Goal: Find contact information: Obtain details needed to contact an individual or organization

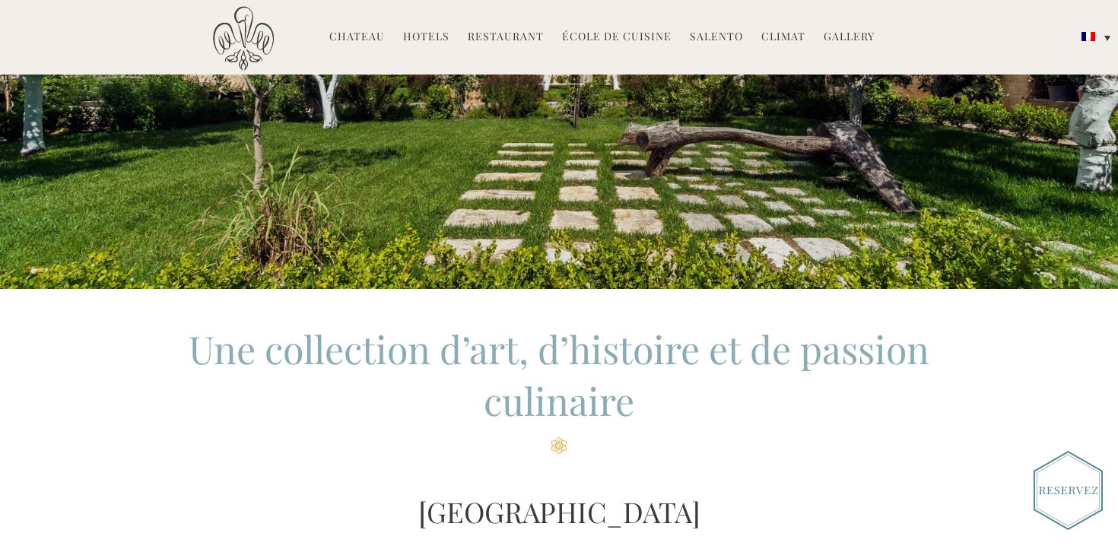
scroll to position [265, 0]
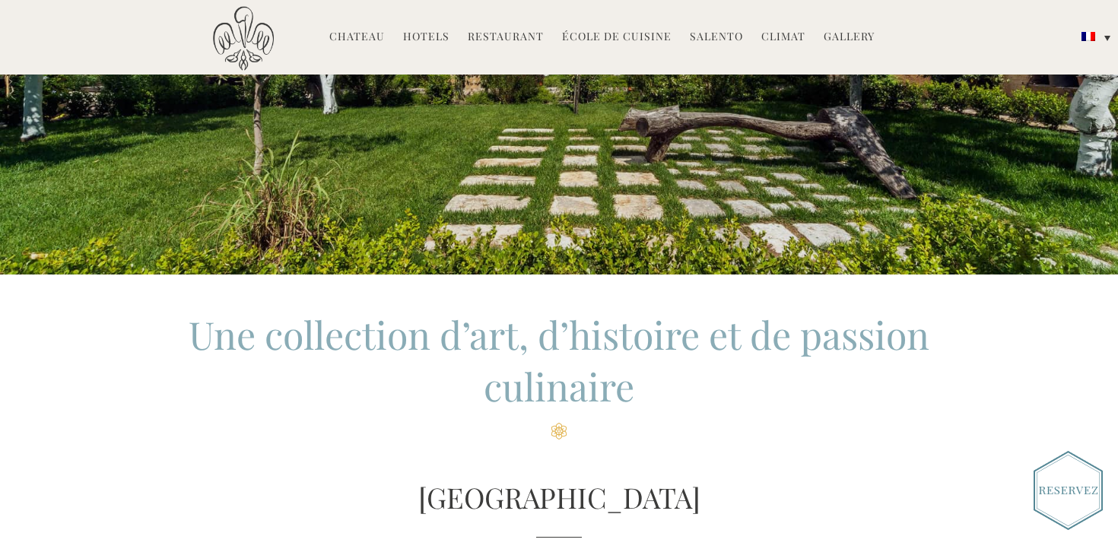
click at [430, 37] on link "Hotels" at bounding box center [426, 37] width 46 height 17
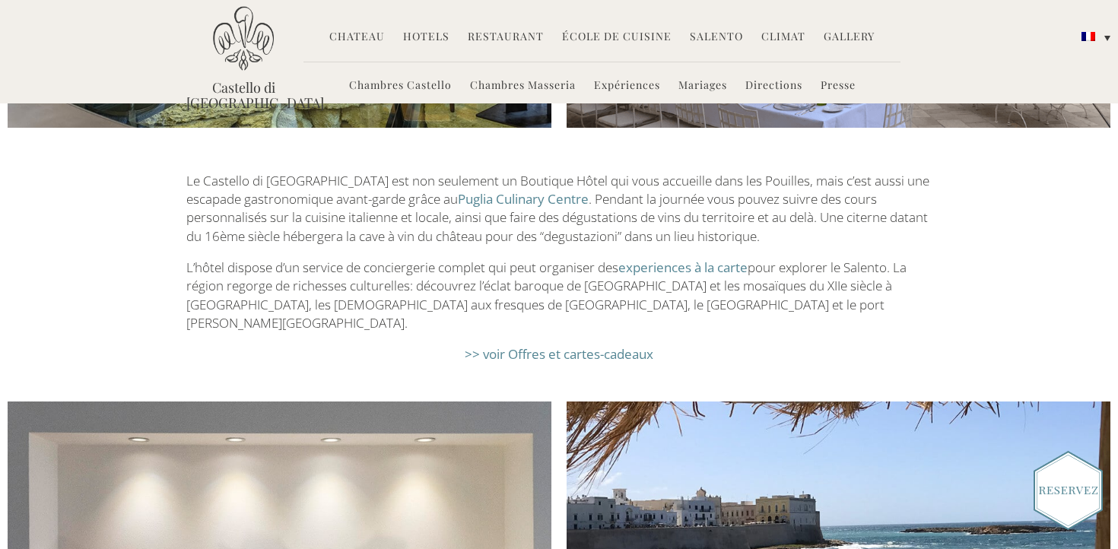
scroll to position [2271, 0]
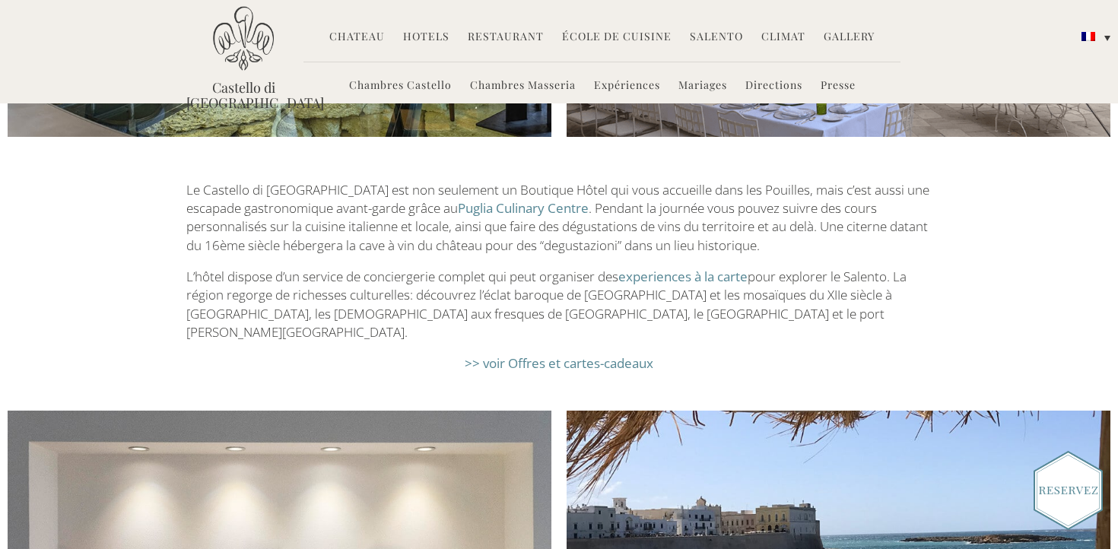
click link ">> voir Offres et cartes-cadeaux"
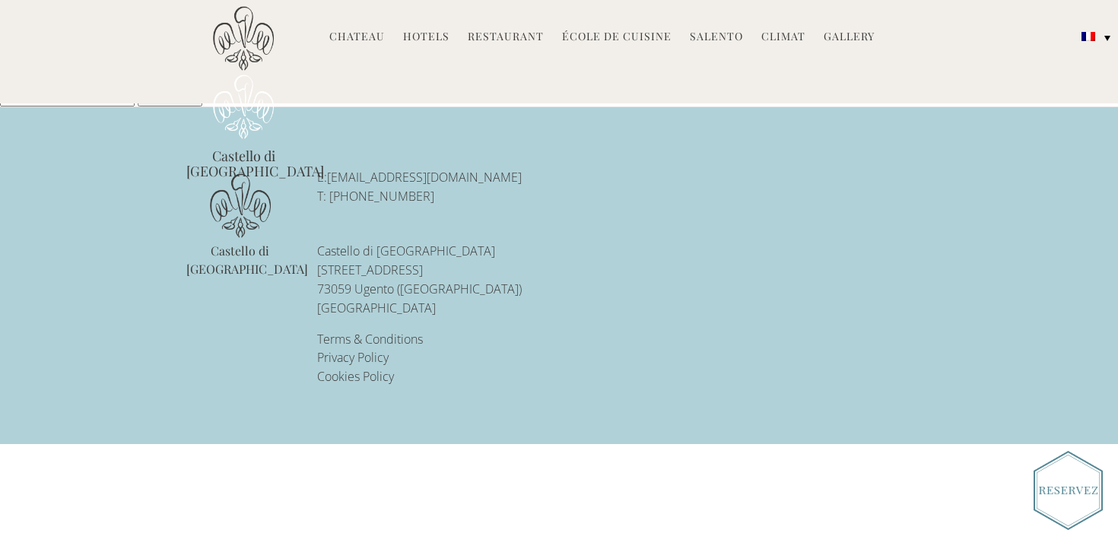
click at [424, 196] on p "E: reservations@castellodiugento.com T: +39-0833-1850-720" at bounding box center [473, 187] width 313 height 38
drag, startPoint x: 442, startPoint y: 203, endPoint x: 332, endPoint y: 193, distance: 109.9
click at [332, 193] on p "E: reservations@castellodiugento.com T: +39-0833-1850-720" at bounding box center [473, 187] width 313 height 38
click at [444, 32] on link "Hotels" at bounding box center [426, 37] width 46 height 17
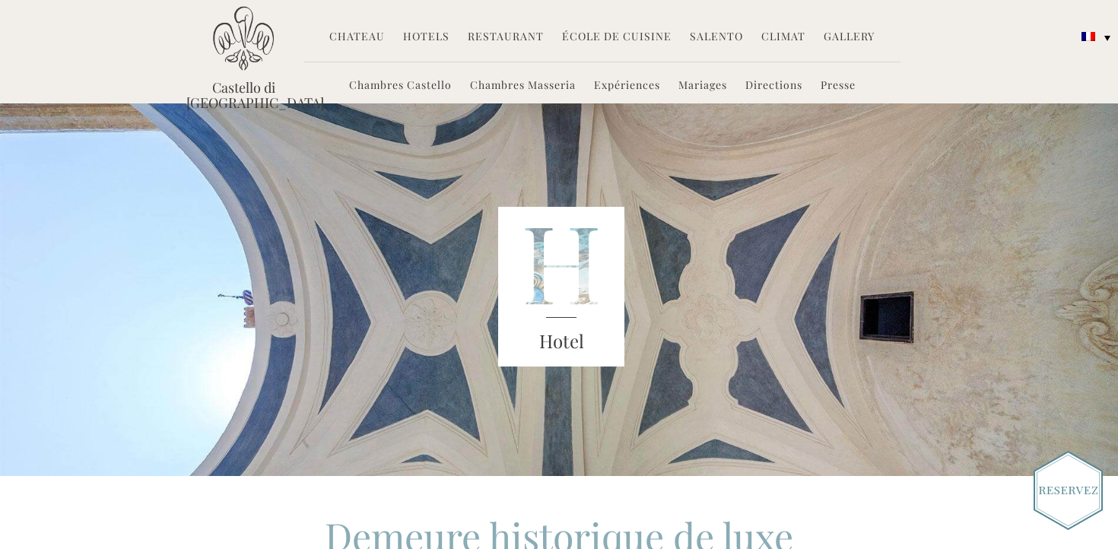
click at [418, 88] on link "Chambres Castello" at bounding box center [400, 86] width 103 height 17
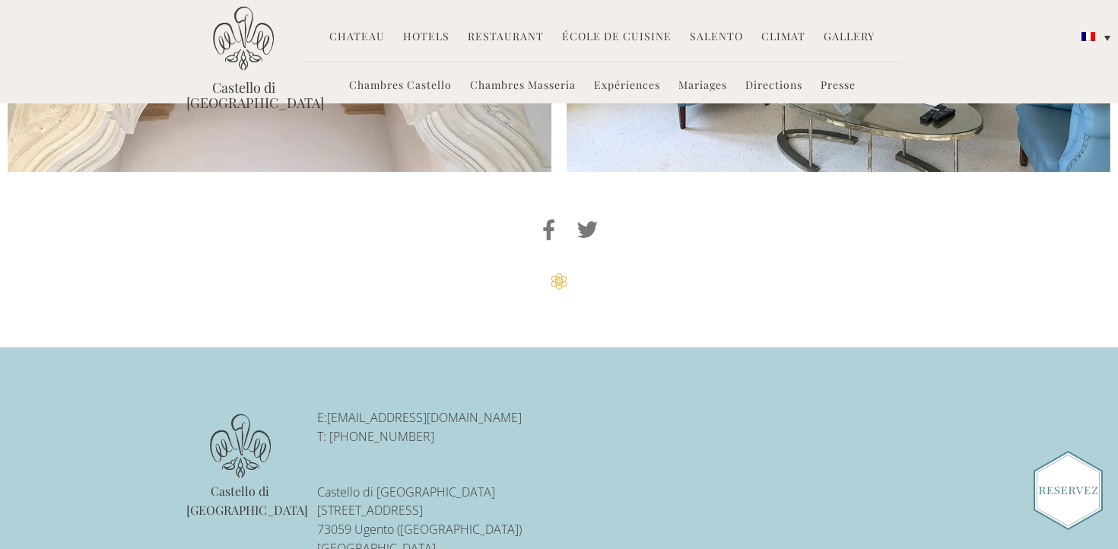
scroll to position [3701, 0]
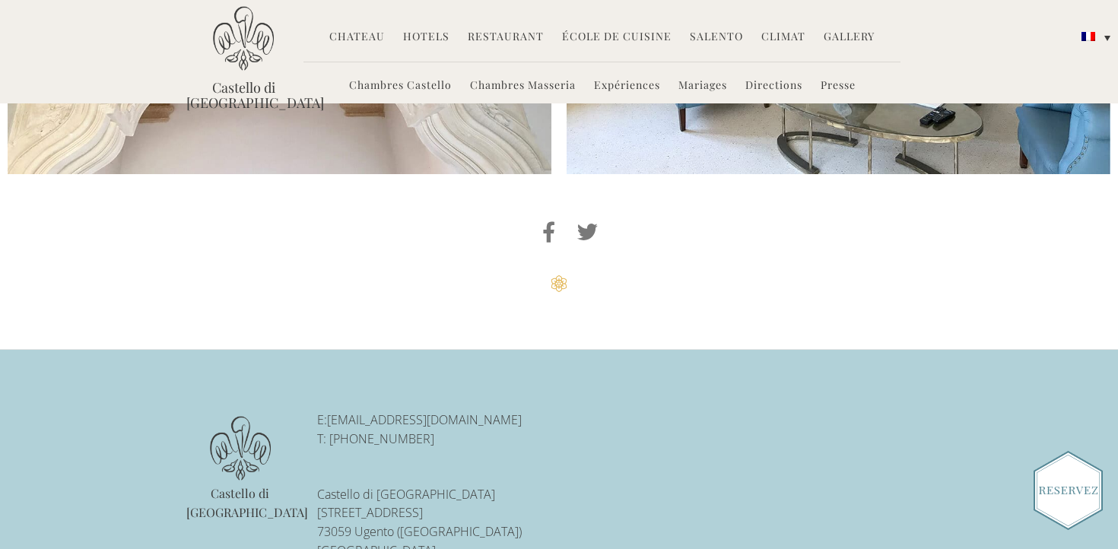
click at [426, 38] on link "Hotels" at bounding box center [426, 37] width 46 height 17
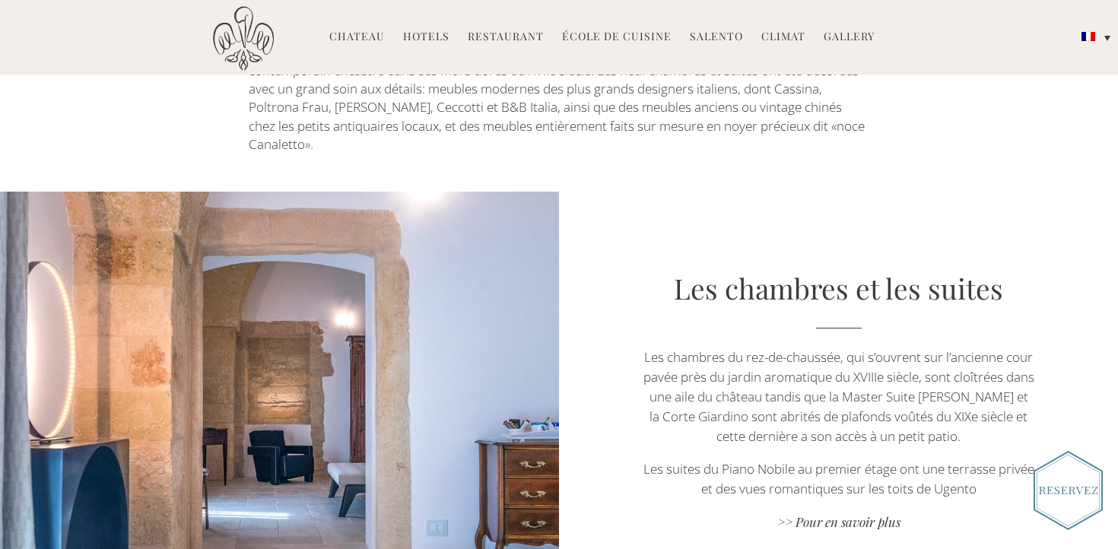
scroll to position [847, 0]
click at [1071, 495] on img at bounding box center [1067, 490] width 69 height 79
click at [513, 30] on link "Restaurant" at bounding box center [506, 37] width 76 height 17
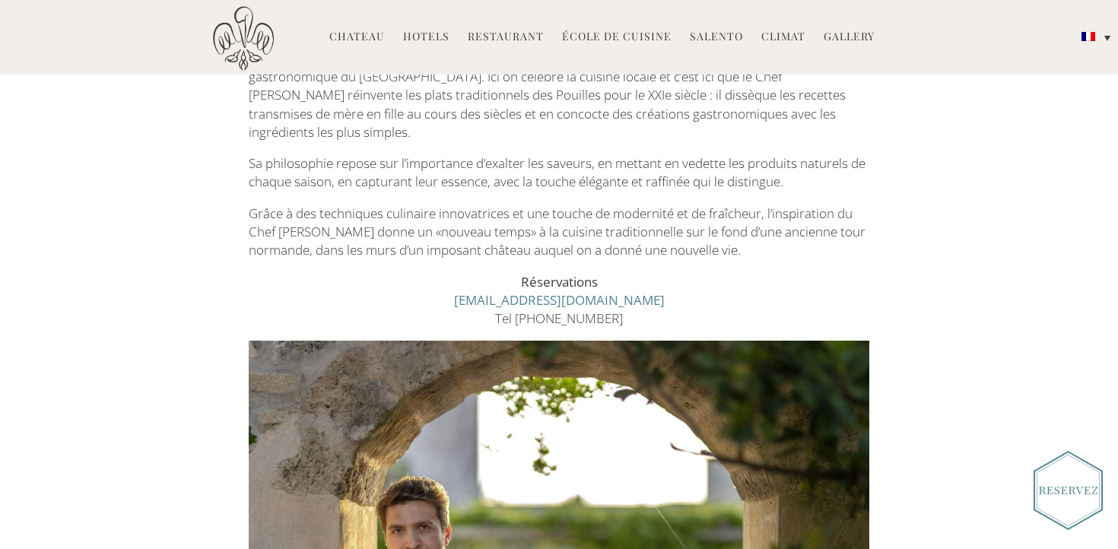
scroll to position [405, 0]
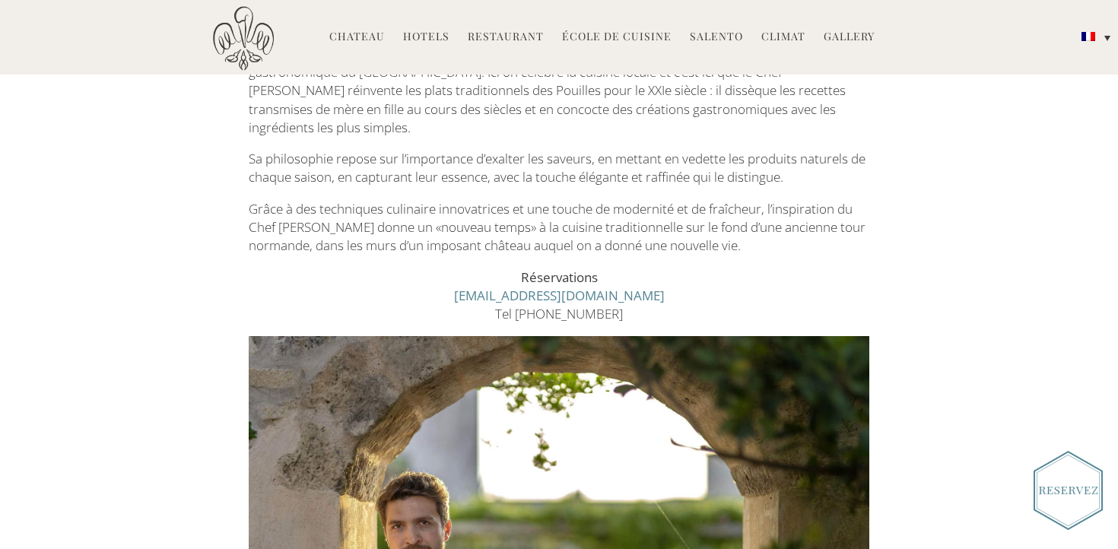
click at [550, 287] on link "[EMAIL_ADDRESS][DOMAIN_NAME]" at bounding box center [559, 295] width 211 height 17
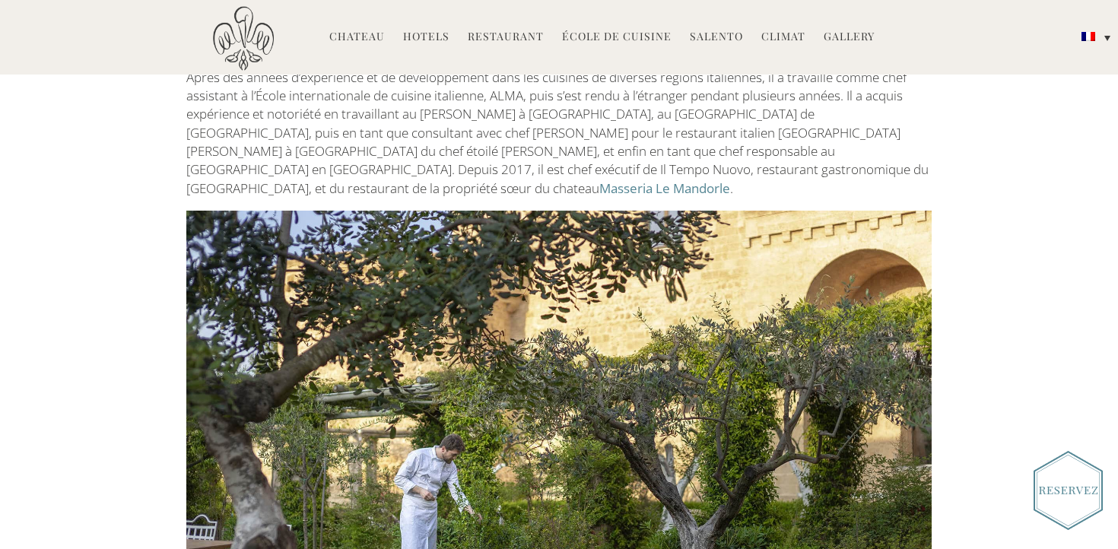
scroll to position [2235, 0]
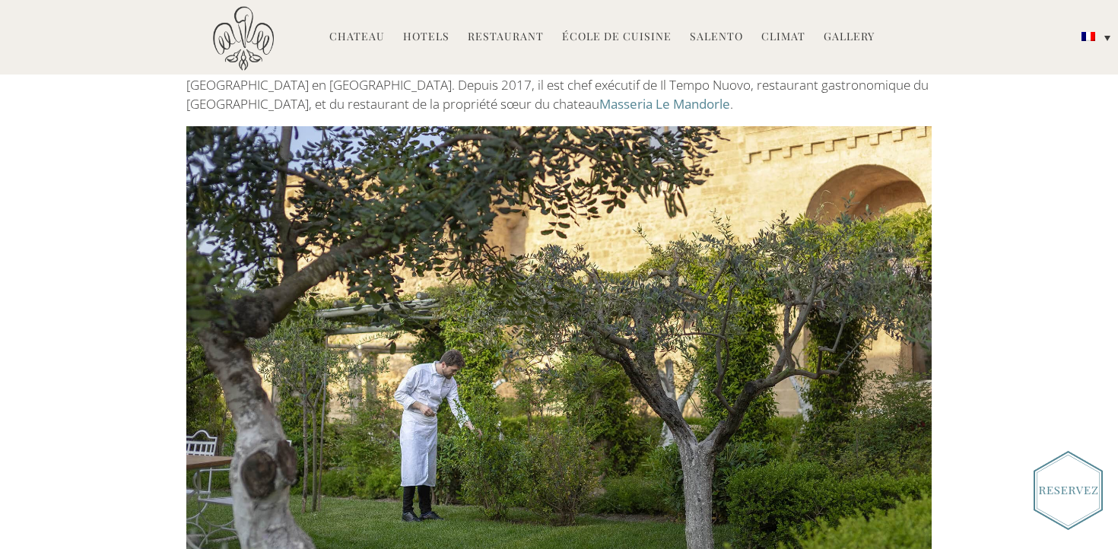
click at [1036, 469] on img at bounding box center [1067, 490] width 69 height 79
